Goal: Information Seeking & Learning: Find specific page/section

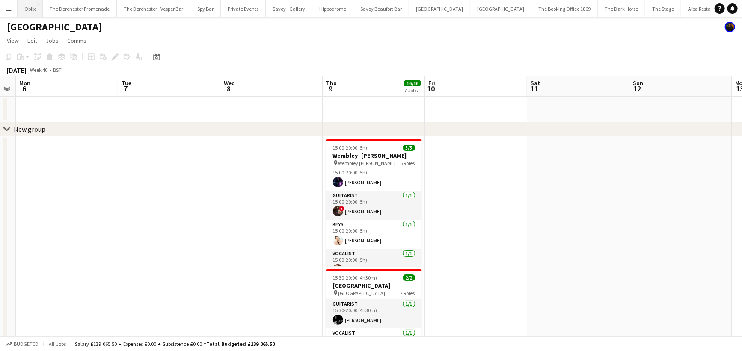
click at [35, 6] on button "Oblix Close" at bounding box center [30, 8] width 25 height 17
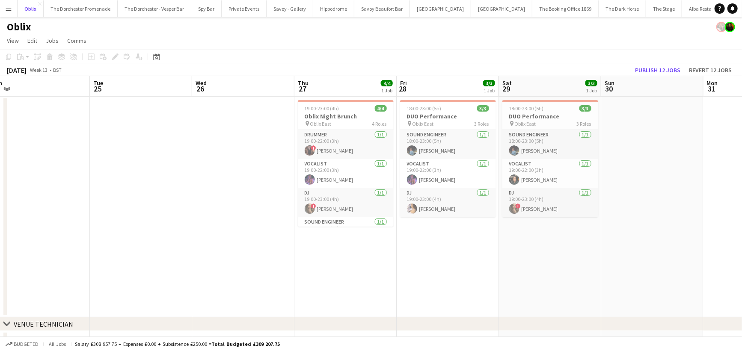
scroll to position [0, 320]
click at [324, 139] on app-card-role "Drummer [DATE] 19:00-22:00 (3h) ! [PERSON_NAME]" at bounding box center [345, 144] width 96 height 29
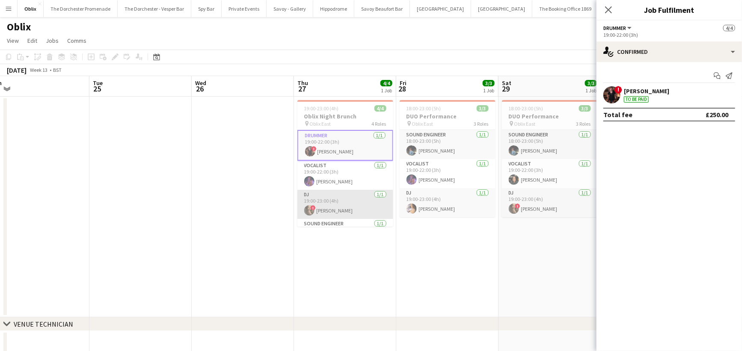
click at [325, 195] on app-card-role "DJ [DATE] 19:00-23:00 (4h) ! [PERSON_NAME]" at bounding box center [345, 204] width 96 height 29
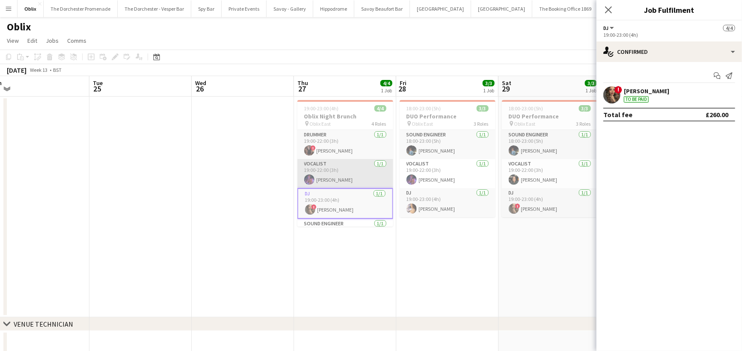
click at [327, 168] on app-card-role "Vocalist [DATE] 19:00-22:00 (3h) [PERSON_NAME]" at bounding box center [345, 173] width 96 height 29
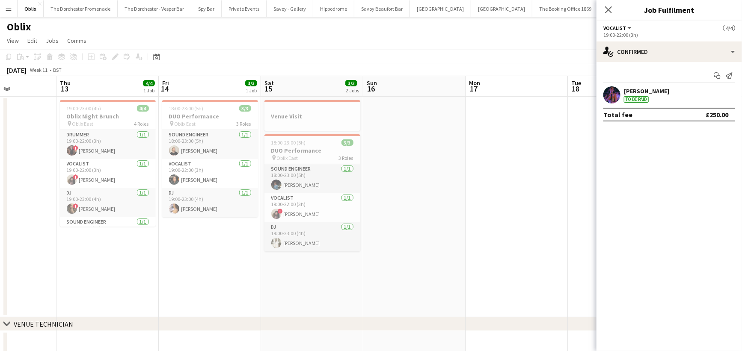
scroll to position [0, 193]
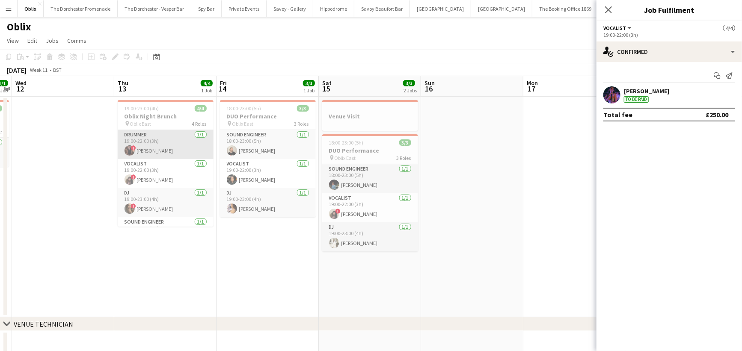
click at [161, 145] on app-card-role "Drummer [DATE] 19:00-22:00 (3h) ! [PERSON_NAME]" at bounding box center [166, 144] width 96 height 29
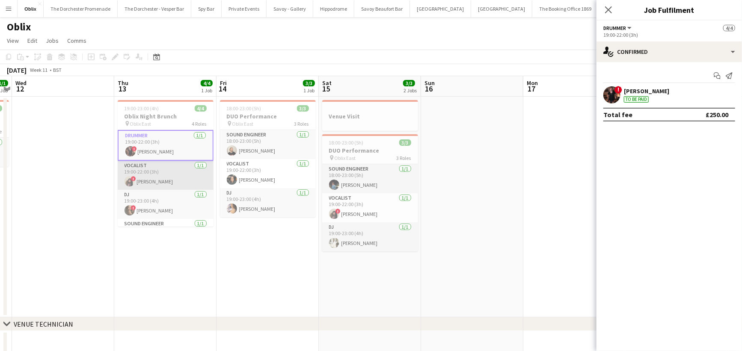
click at [155, 170] on app-card-role "Vocalist [DATE] 19:00-22:00 (3h) ! [PERSON_NAME]" at bounding box center [166, 175] width 96 height 29
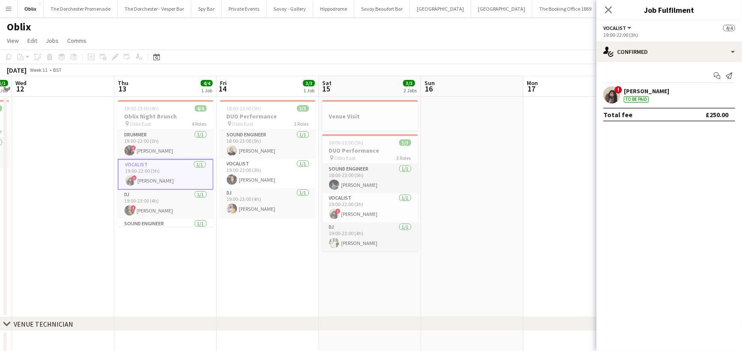
click at [151, 186] on app-card-role "Vocalist [DATE] 19:00-22:00 (3h) ! [PERSON_NAME]" at bounding box center [166, 174] width 96 height 31
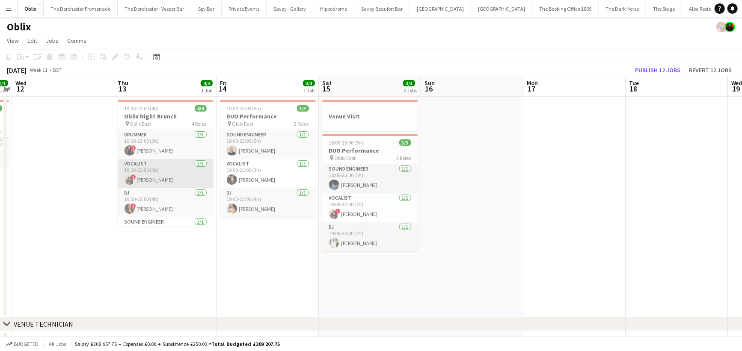
click at [150, 182] on app-card-role "Vocalist [DATE] 19:00-22:00 (3h) ! [PERSON_NAME]" at bounding box center [166, 173] width 96 height 29
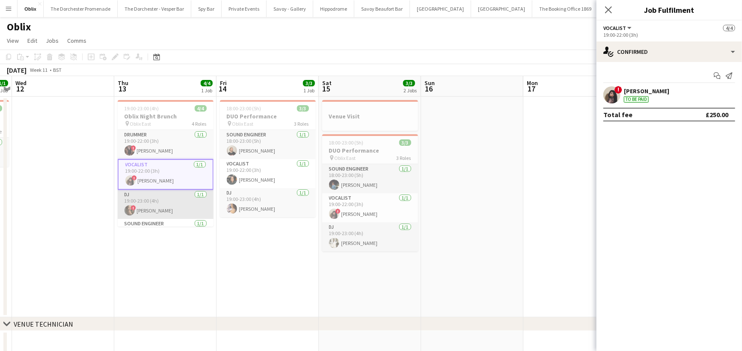
click at [152, 202] on app-card-role "DJ [DATE] 19:00-23:00 (4h) ! [PERSON_NAME]" at bounding box center [166, 204] width 96 height 29
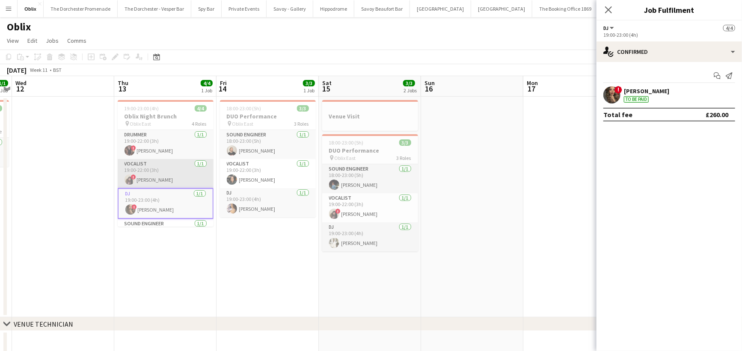
click at [148, 171] on app-card-role "Vocalist [DATE] 19:00-22:00 (3h) ! [PERSON_NAME]" at bounding box center [166, 173] width 96 height 29
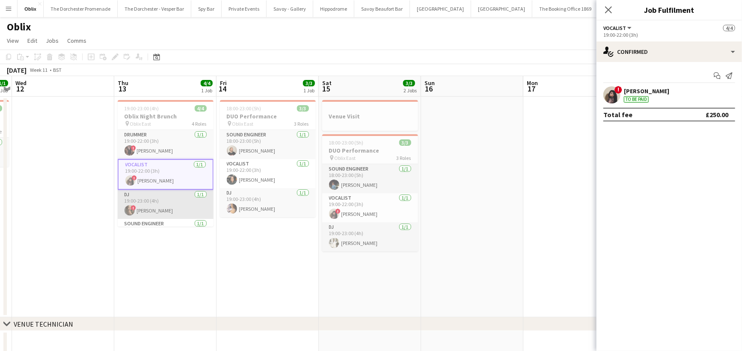
click at [147, 193] on app-card-role "DJ [DATE] 19:00-23:00 (4h) ! [PERSON_NAME]" at bounding box center [166, 204] width 96 height 29
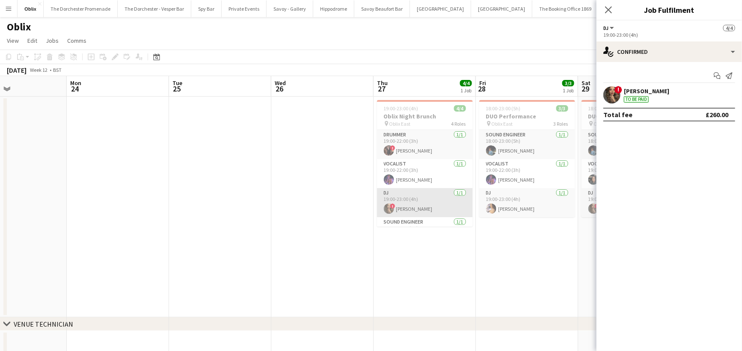
scroll to position [19, 0]
click at [419, 214] on app-card-role "Sound Engineer [DATE] 19:00-23:00 (4h) [PERSON_NAME]" at bounding box center [425, 212] width 96 height 29
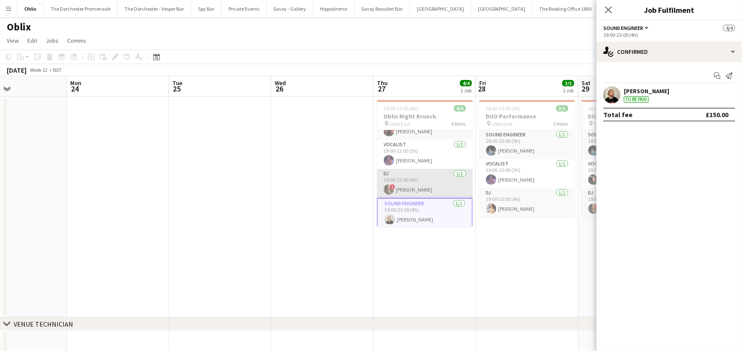
scroll to position [0, 0]
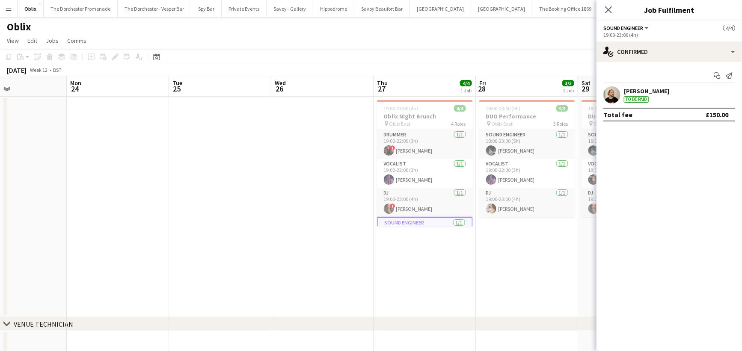
click at [427, 122] on div "pin Oblix East 4 Roles" at bounding box center [425, 123] width 96 height 7
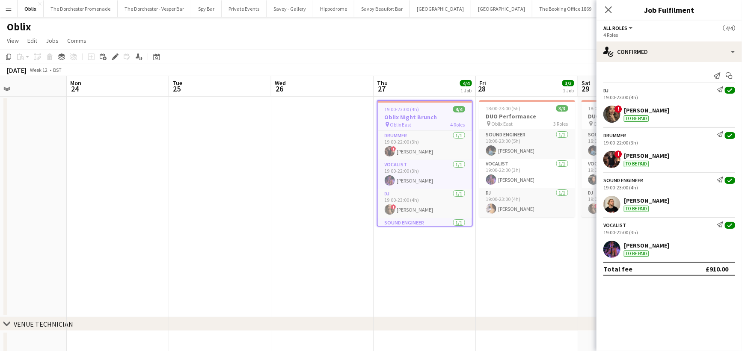
click at [448, 271] on app-date-cell "19:00-23:00 (4h) 4/4 Oblix Night Brunch pin Oblix East 4 Roles Drummer [DATE] 1…" at bounding box center [424, 207] width 102 height 221
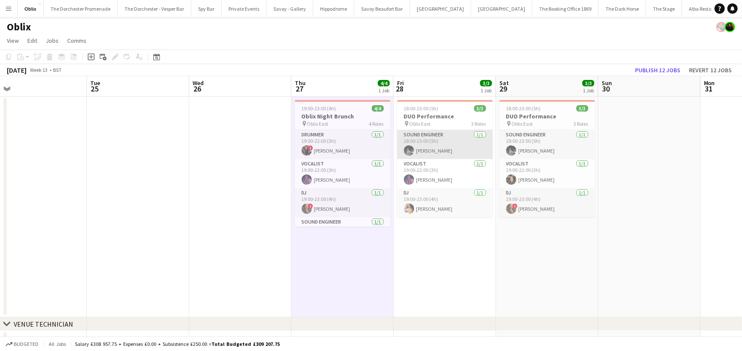
scroll to position [0, 222]
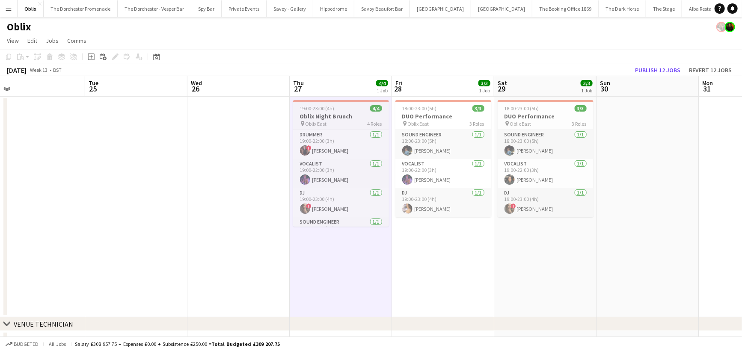
click at [340, 111] on div "19:00-23:00 (4h) 4/4" at bounding box center [341, 108] width 96 height 6
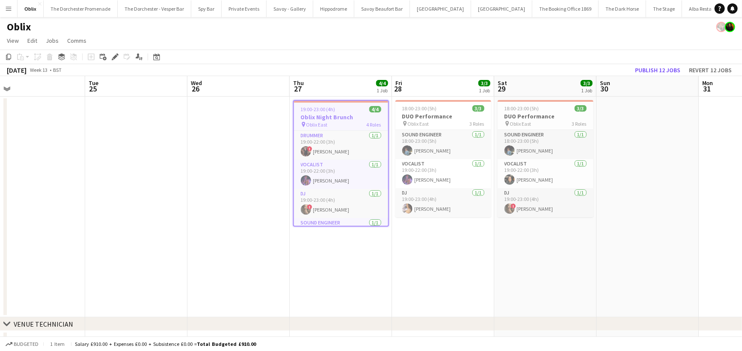
click at [350, 119] on h3 "Oblix Night Brunch" at bounding box center [341, 117] width 94 height 8
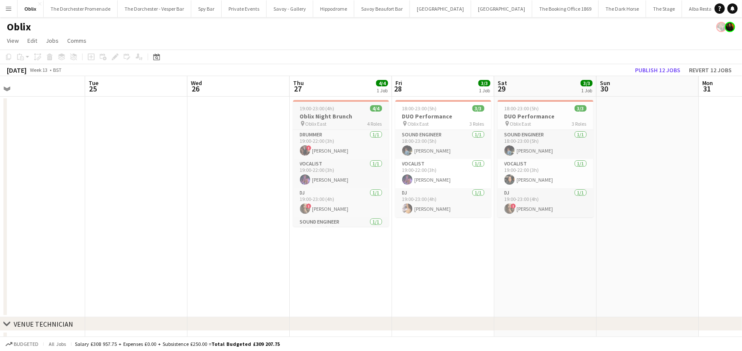
click at [347, 111] on div "19:00-23:00 (4h) 4/4" at bounding box center [341, 108] width 96 height 6
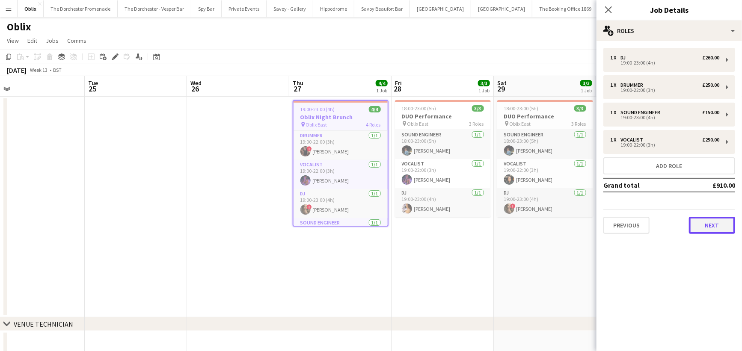
click at [702, 231] on button "Next" at bounding box center [712, 225] width 46 height 17
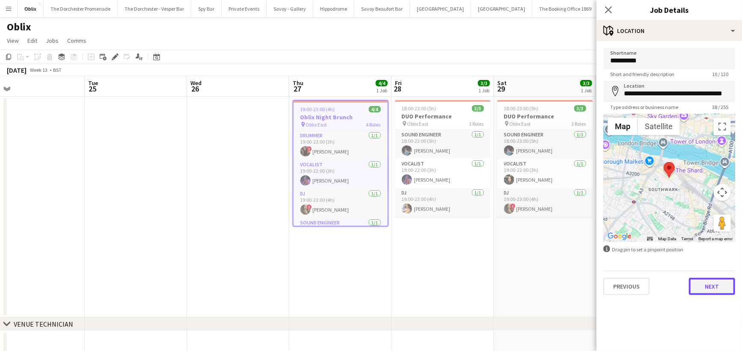
click at [709, 290] on button "Next" at bounding box center [712, 286] width 46 height 17
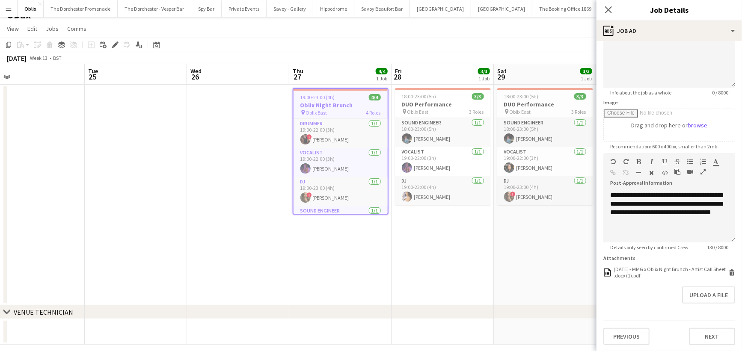
scroll to position [83, 0]
click at [711, 332] on button "Next" at bounding box center [712, 336] width 46 height 17
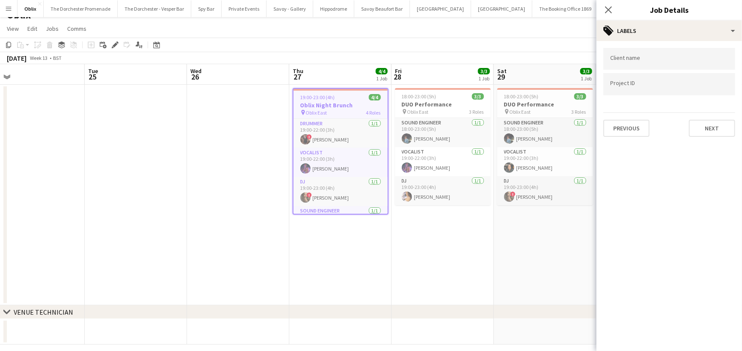
scroll to position [0, 0]
click at [324, 132] on app-card-role "Drummer [DATE] 19:00-22:00 (3h) ! [PERSON_NAME]" at bounding box center [340, 133] width 94 height 29
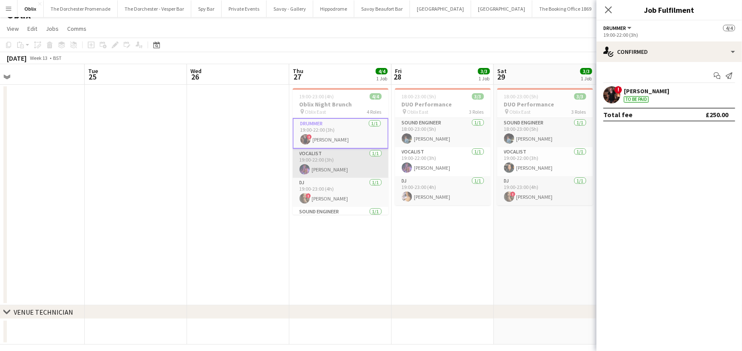
click at [352, 168] on app-card-role "Vocalist [DATE] 19:00-22:00 (3h) [PERSON_NAME]" at bounding box center [341, 163] width 96 height 29
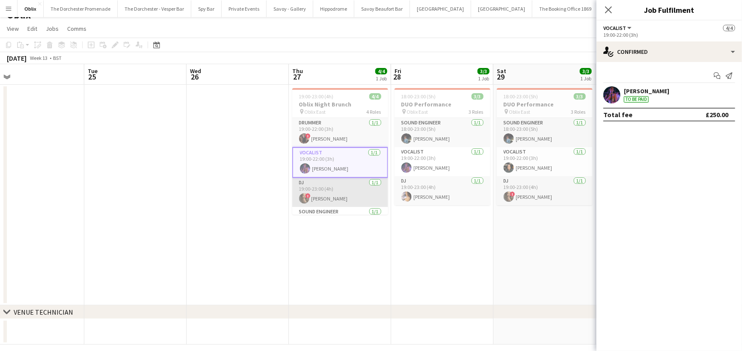
click at [338, 186] on app-card-role "DJ [DATE] 19:00-23:00 (4h) ! [PERSON_NAME]" at bounding box center [340, 192] width 96 height 29
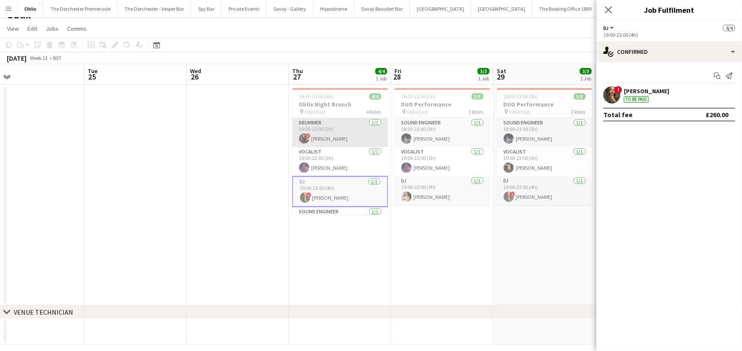
click at [326, 127] on app-card-role "Drummer [DATE] 19:00-22:00 (3h) ! [PERSON_NAME]" at bounding box center [340, 132] width 96 height 29
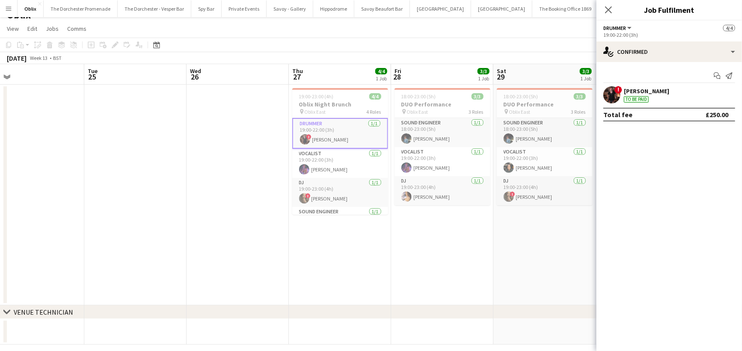
click at [322, 104] on h3 "Oblix Night Brunch" at bounding box center [340, 105] width 96 height 8
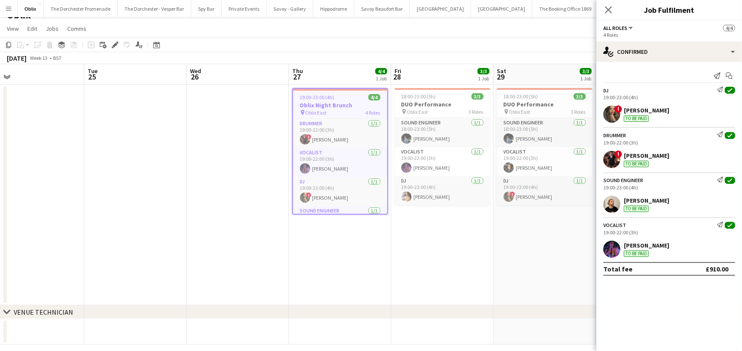
scroll to position [0, 0]
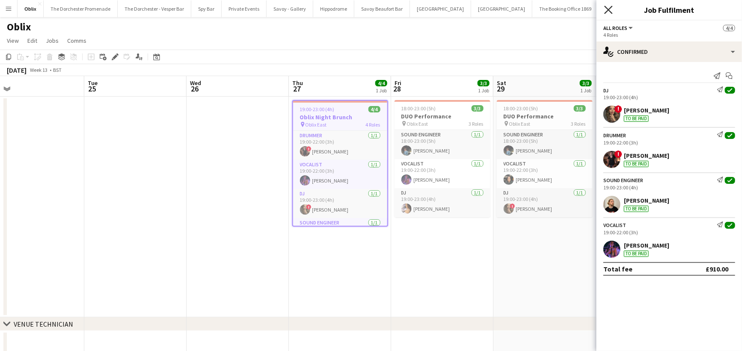
click at [605, 11] on icon "Close pop-in" at bounding box center [608, 10] width 8 height 8
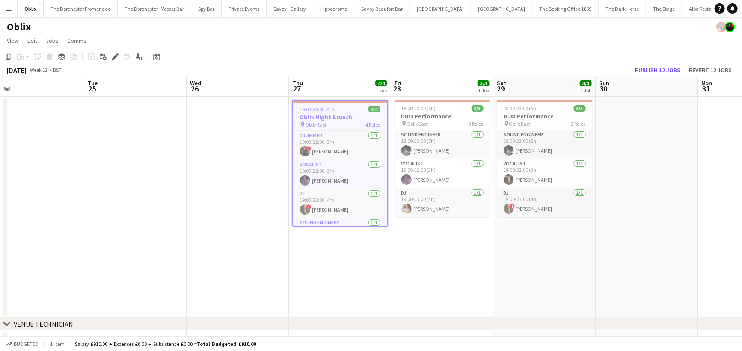
click at [353, 116] on h3 "Oblix Night Brunch" at bounding box center [340, 117] width 94 height 8
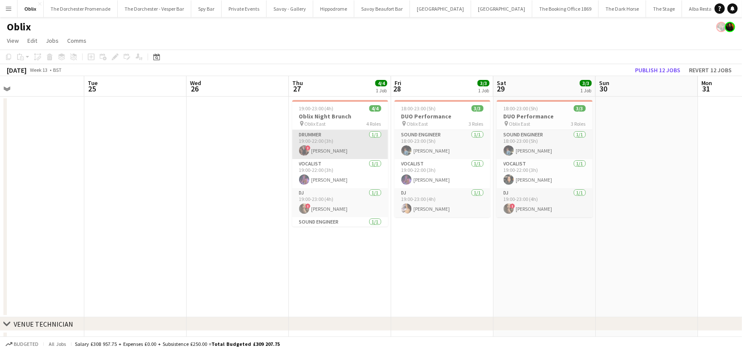
click at [339, 147] on app-card-role "Drummer [DATE] 19:00-22:00 (3h) ! [PERSON_NAME]" at bounding box center [340, 144] width 96 height 29
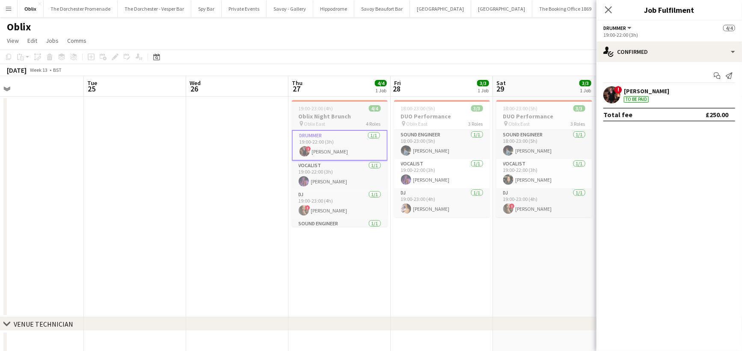
click at [312, 116] on h3 "Oblix Night Brunch" at bounding box center [340, 117] width 96 height 8
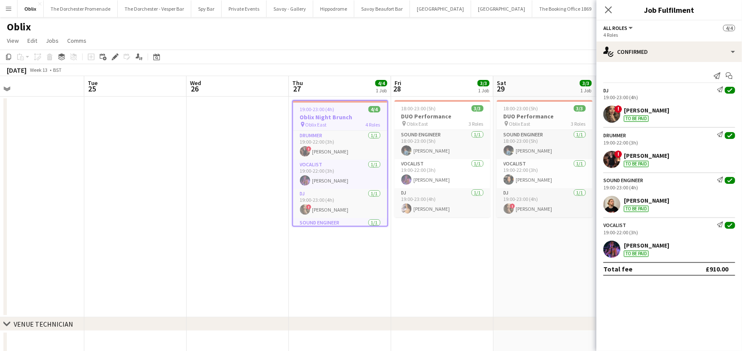
click at [312, 116] on h3 "Oblix Night Brunch" at bounding box center [340, 117] width 94 height 8
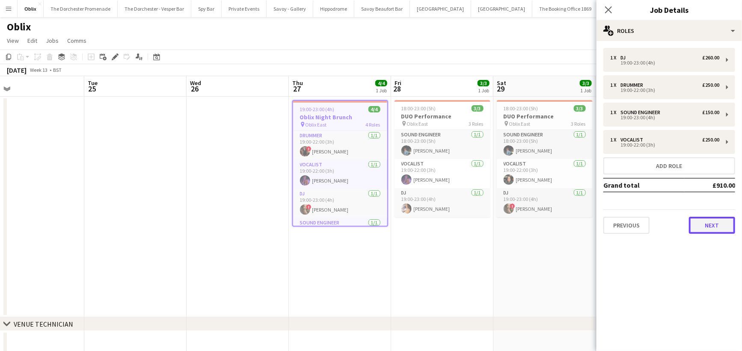
click at [717, 222] on button "Next" at bounding box center [712, 225] width 46 height 17
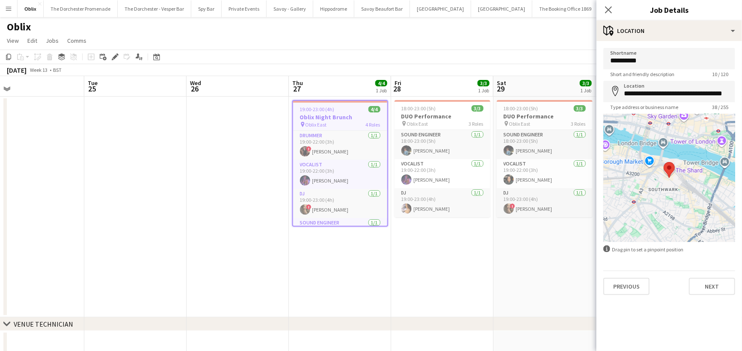
click at [717, 222] on div at bounding box center [669, 178] width 132 height 128
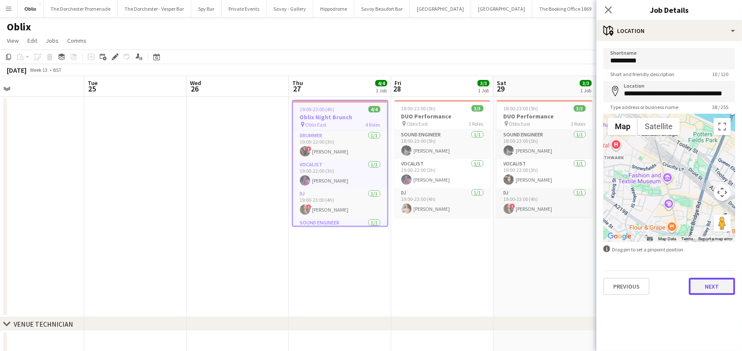
click at [708, 292] on button "Next" at bounding box center [712, 286] width 46 height 17
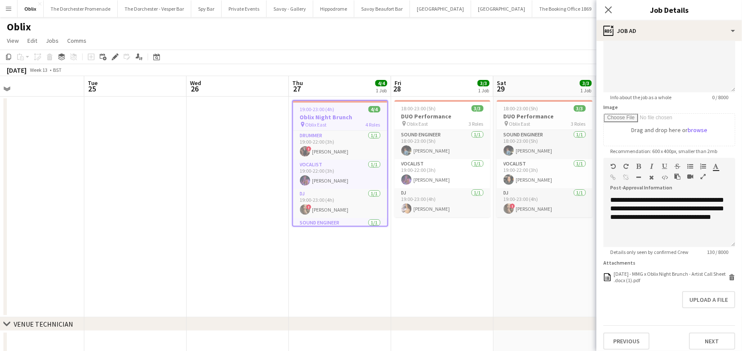
scroll to position [83, 0]
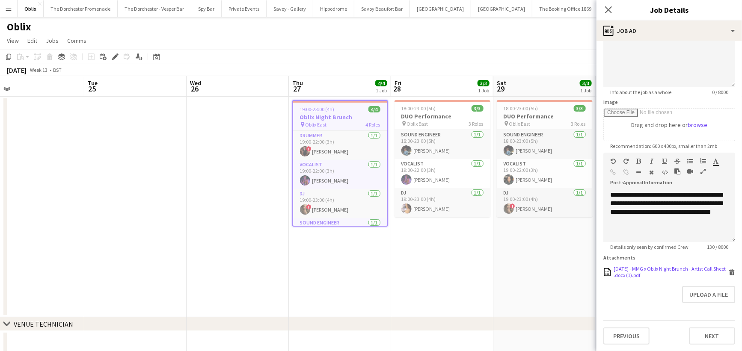
click at [702, 269] on div "[DATE] - MMG x Oblix Night Brunch - Artist Call Sheet .docx (1).pdf" at bounding box center [669, 272] width 113 height 13
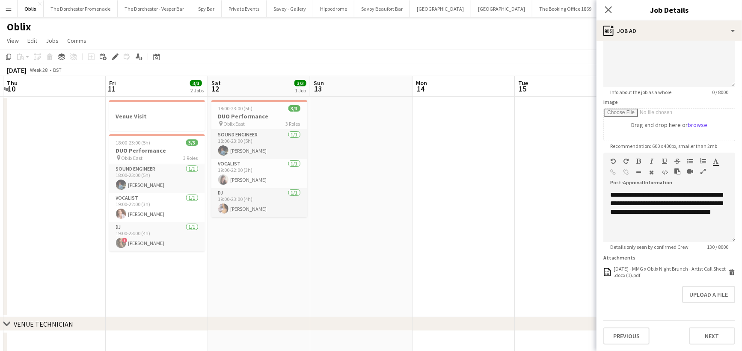
scroll to position [0, 301]
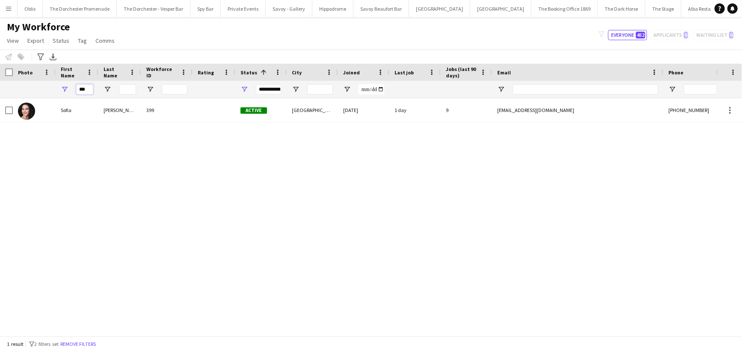
drag, startPoint x: 87, startPoint y: 91, endPoint x: 61, endPoint y: 86, distance: 26.5
click at [77, 89] on input "***" at bounding box center [84, 89] width 17 height 10
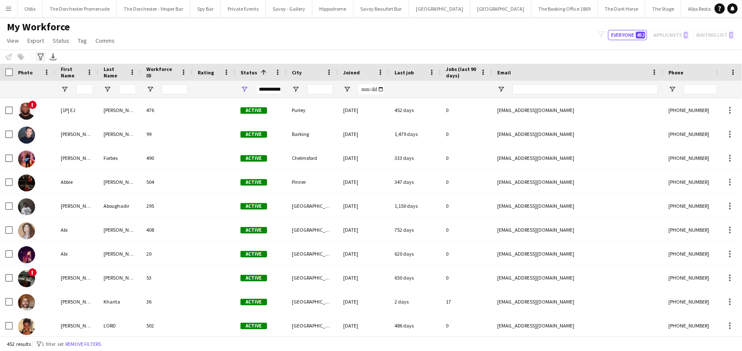
click at [41, 56] on icon "Advanced filters" at bounding box center [40, 56] width 7 height 7
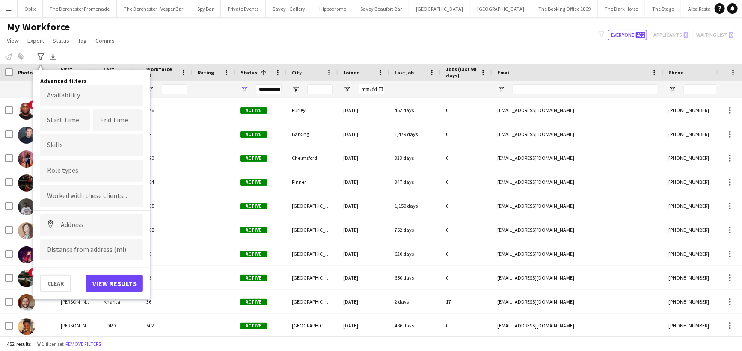
click at [74, 178] on div at bounding box center [91, 171] width 103 height 22
type input "****"
click at [68, 196] on div "Trumpeter" at bounding box center [91, 194] width 103 height 21
click at [104, 282] on button "View results" at bounding box center [114, 283] width 57 height 17
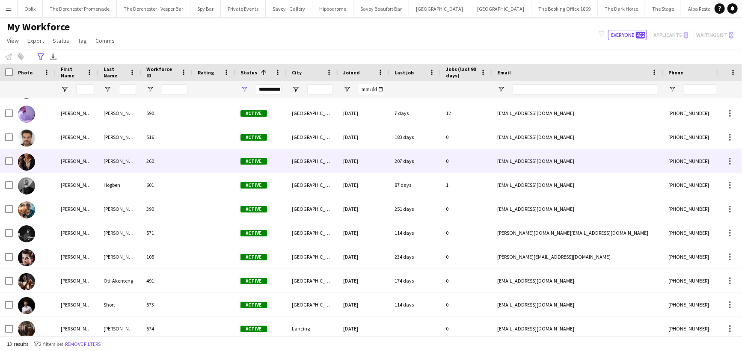
scroll to position [15, 0]
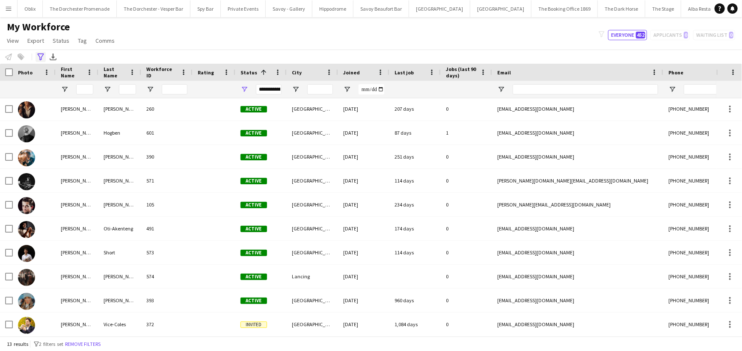
click at [40, 52] on div "Advanced filters" at bounding box center [41, 57] width 10 height 10
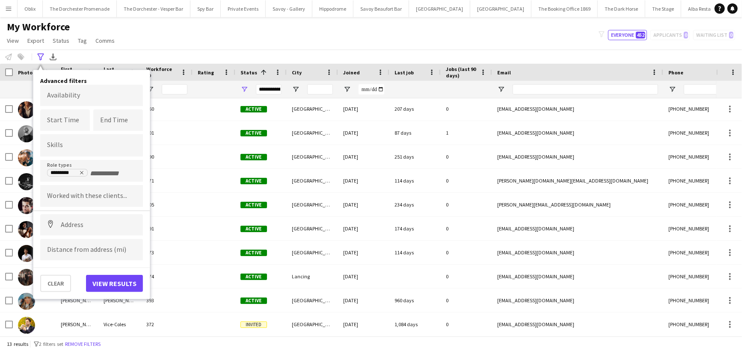
click at [89, 93] on body "Menu Boards Boards Boards All jobs Status Workforce Workforce My Workforce Recr…" at bounding box center [371, 175] width 742 height 351
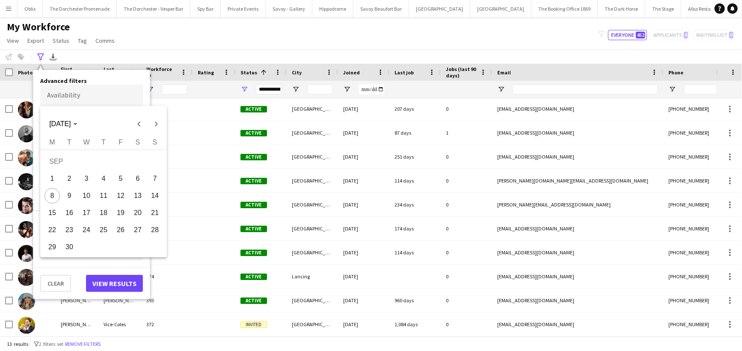
click at [106, 196] on span "11" at bounding box center [103, 195] width 15 height 15
type input "**********"
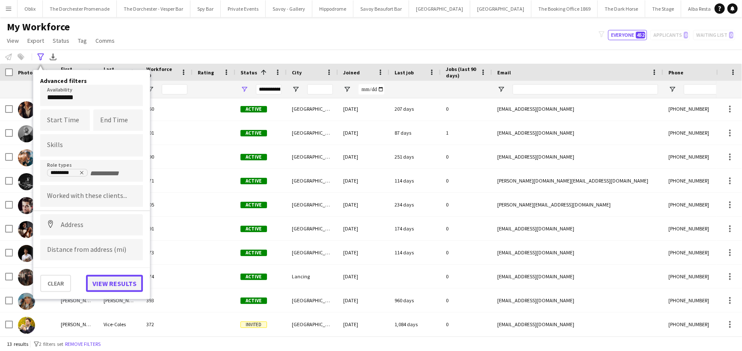
click at [110, 283] on button "View results" at bounding box center [114, 283] width 57 height 17
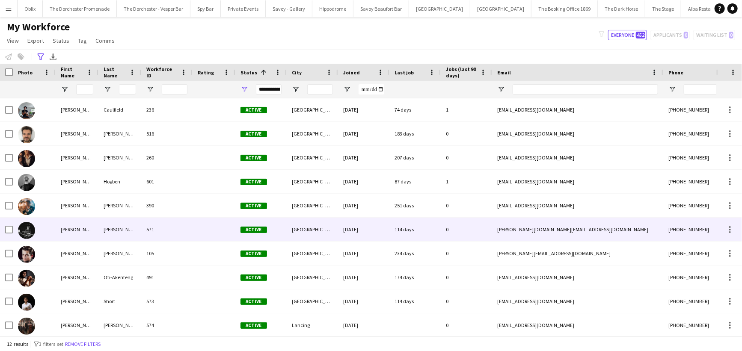
scroll to position [0, 0]
